Goal: Find specific page/section: Find specific page/section

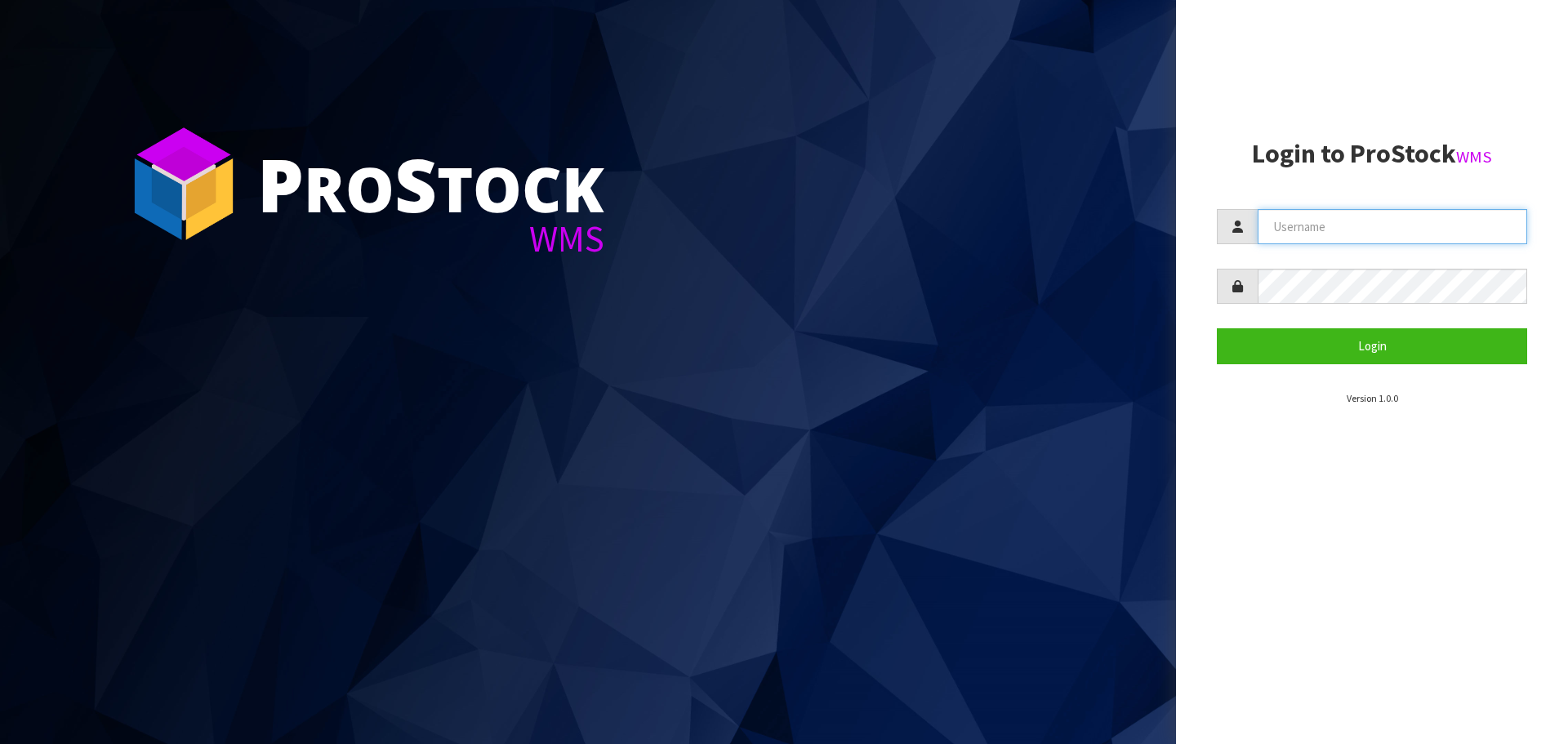
click at [1362, 231] on input "text" at bounding box center [1391, 226] width 269 height 35
type input "PACIFICBIOLOGICS"
click at [1216, 328] on button "Login" at bounding box center [1371, 345] width 310 height 35
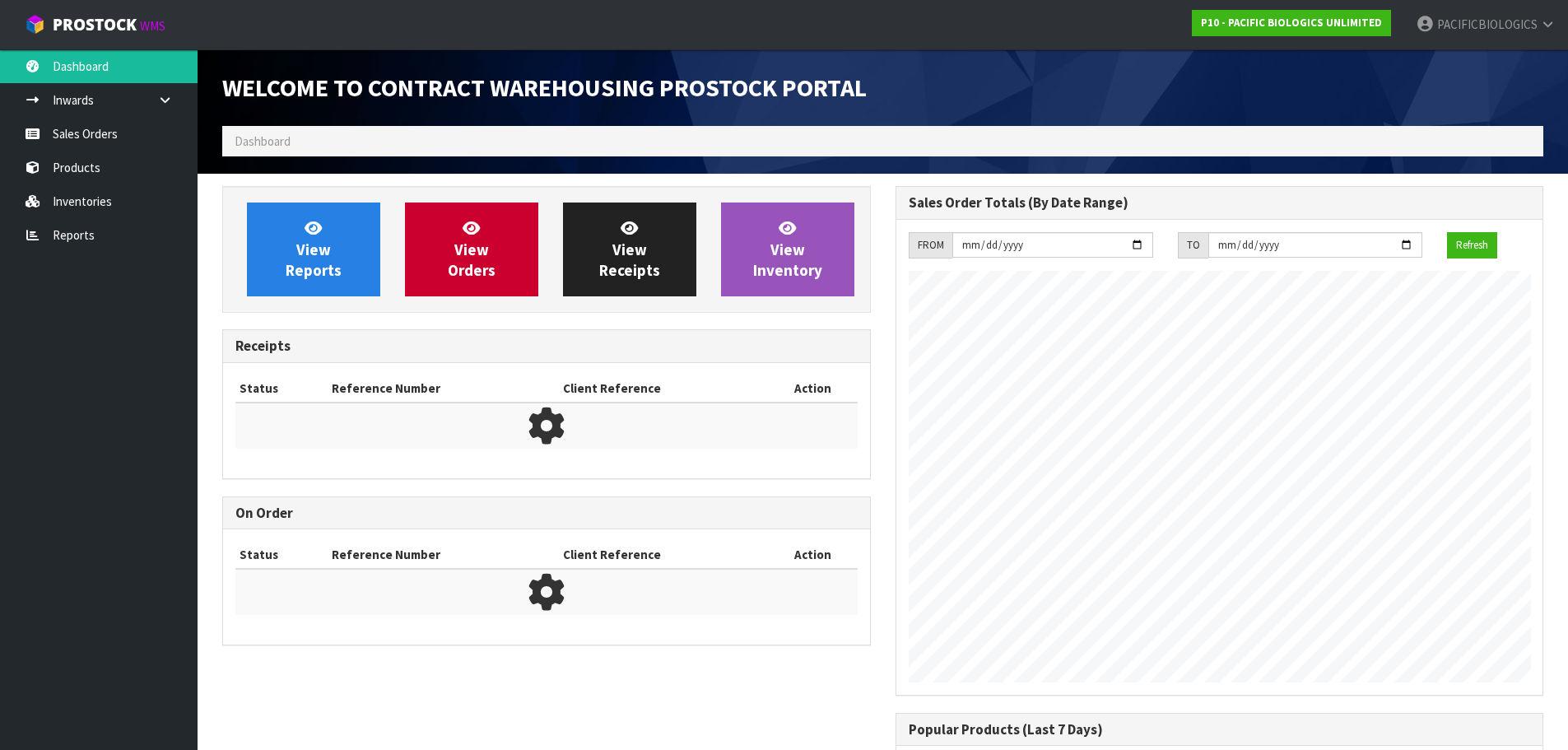
scroll to position [834, 673]
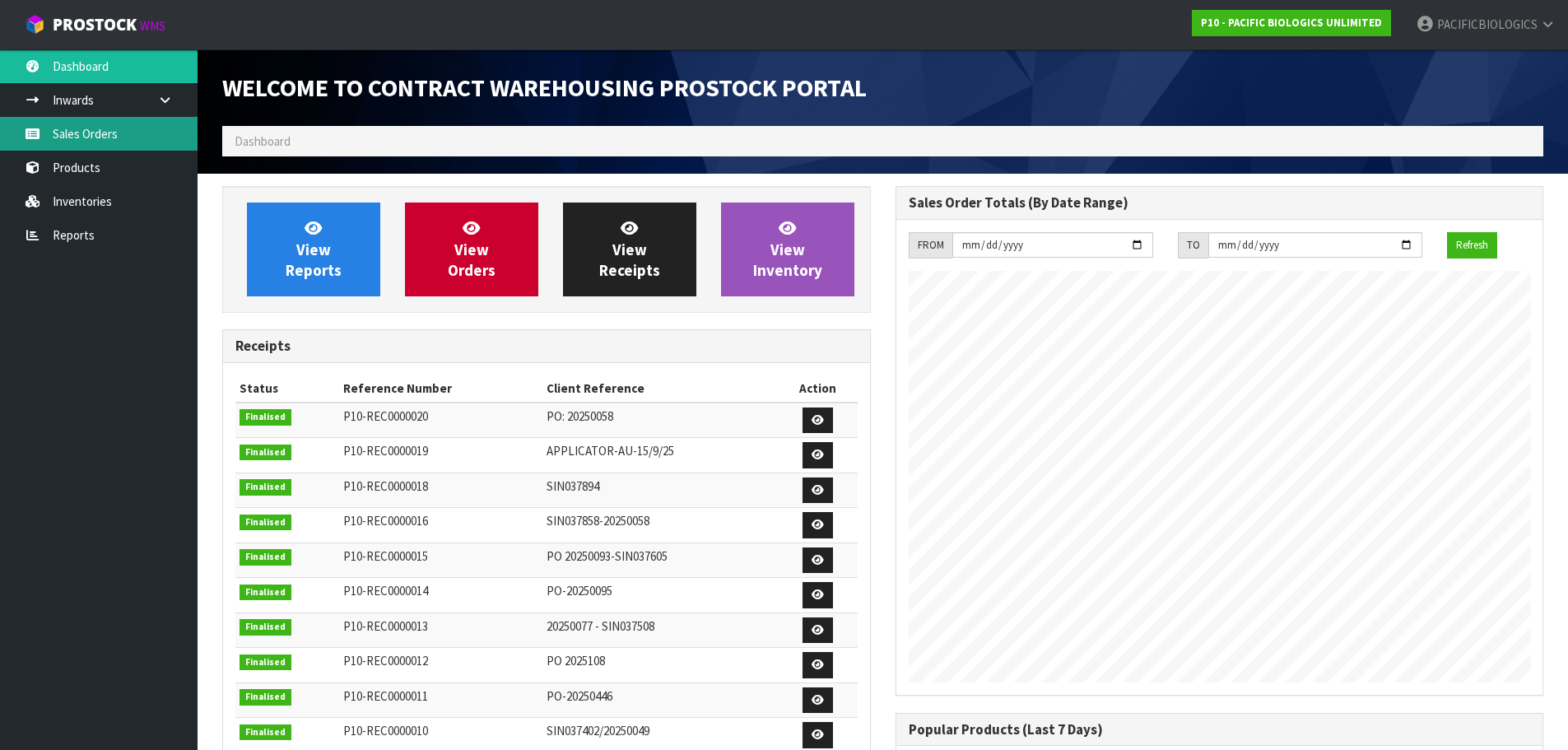
click at [144, 132] on link "Sales Orders" at bounding box center [98, 133] width 197 height 33
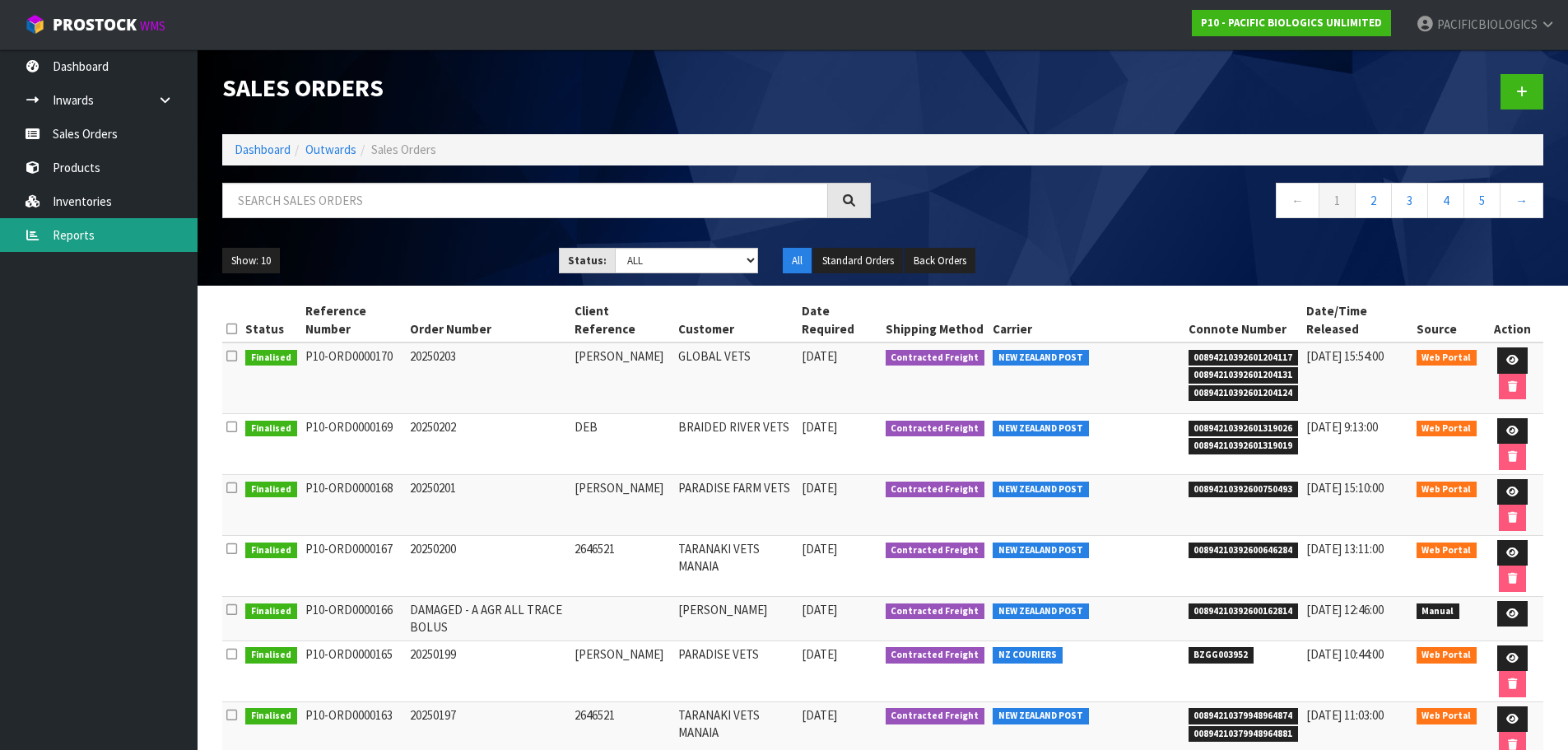
click at [83, 233] on link "Reports" at bounding box center [98, 234] width 197 height 33
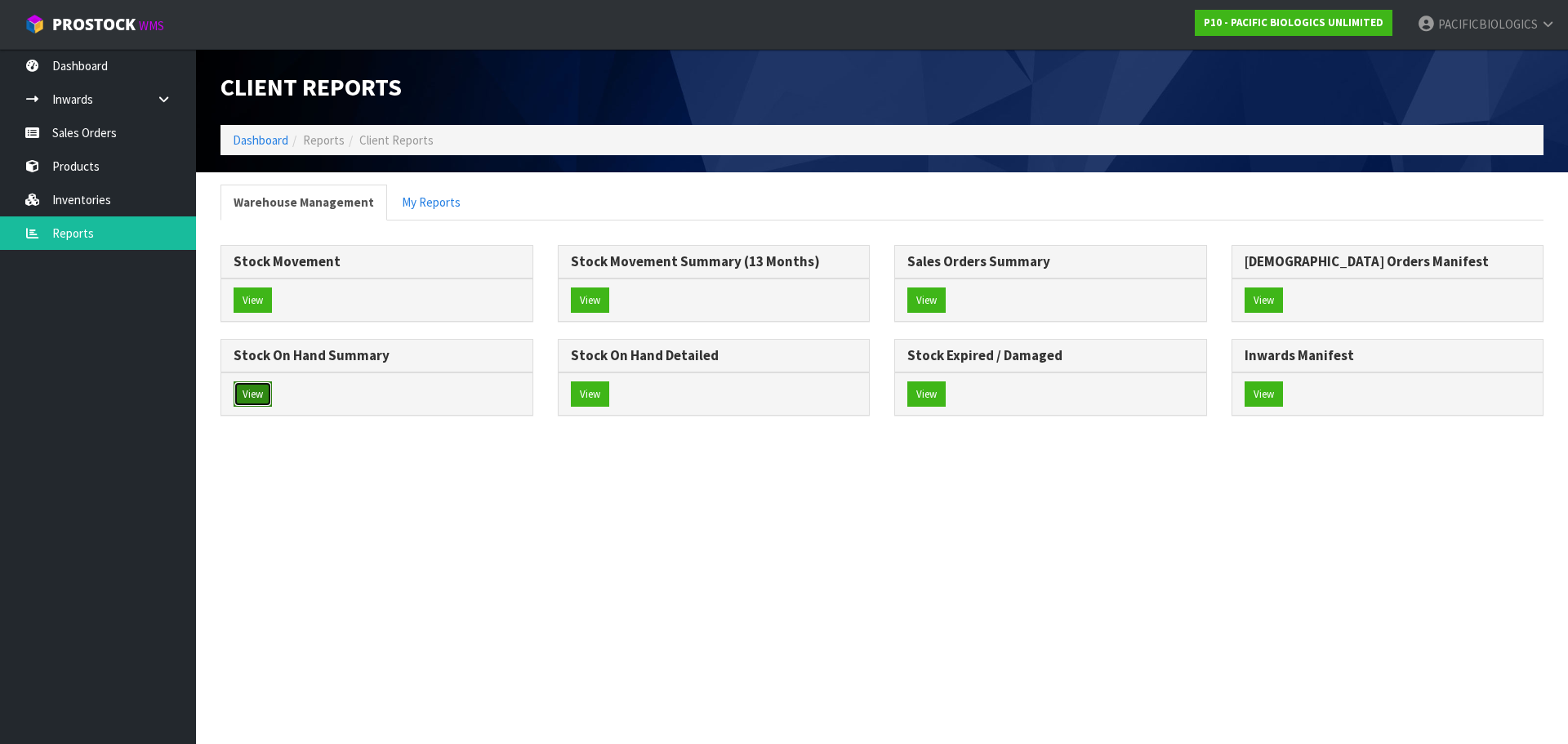
click at [254, 400] on button "View" at bounding box center [252, 394] width 39 height 26
